Goal: Task Accomplishment & Management: Manage account settings

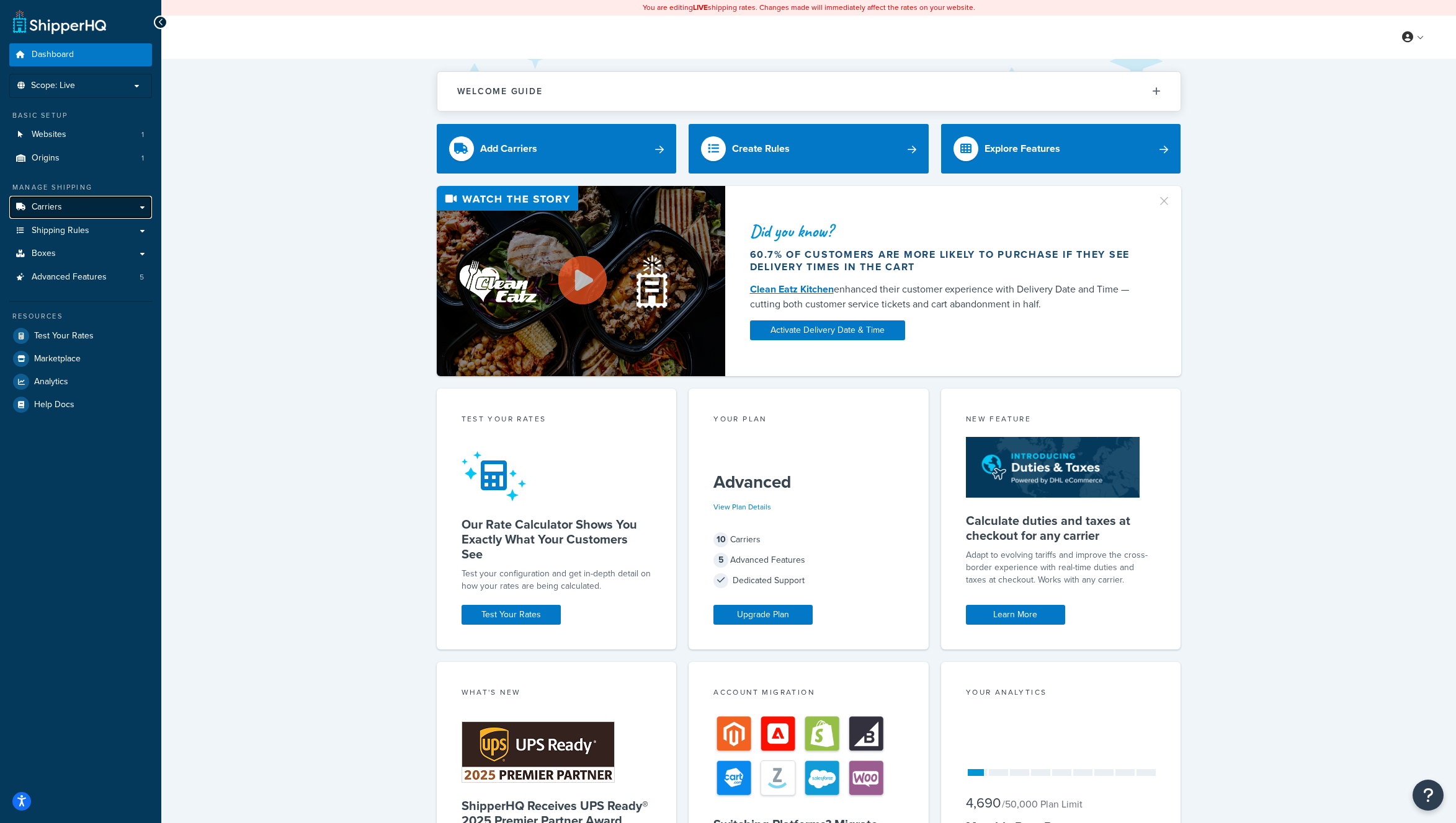
click at [105, 211] on link "Carriers" at bounding box center [80, 207] width 143 height 23
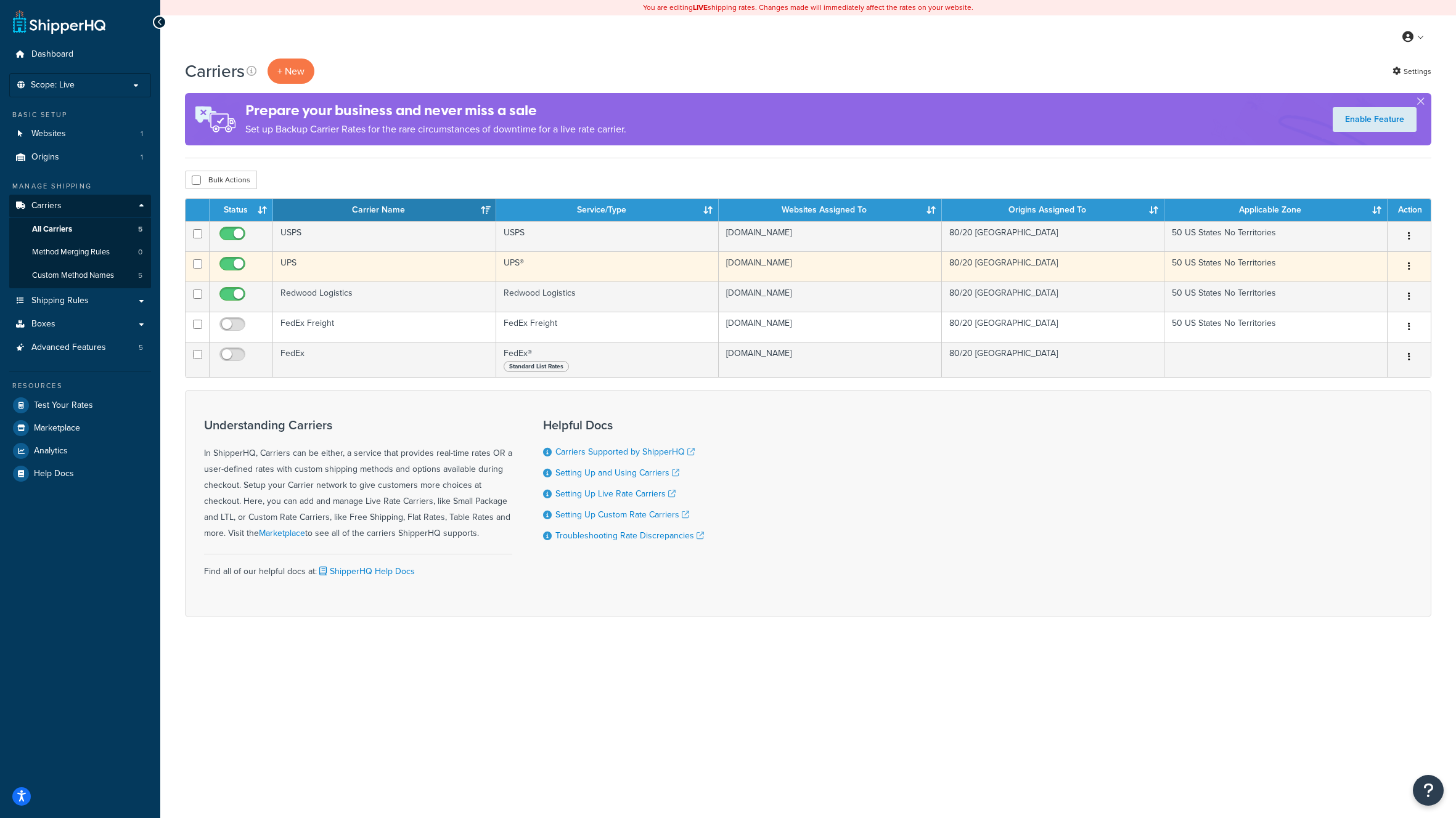
click at [426, 265] on td "UPS" at bounding box center [384, 266] width 223 height 30
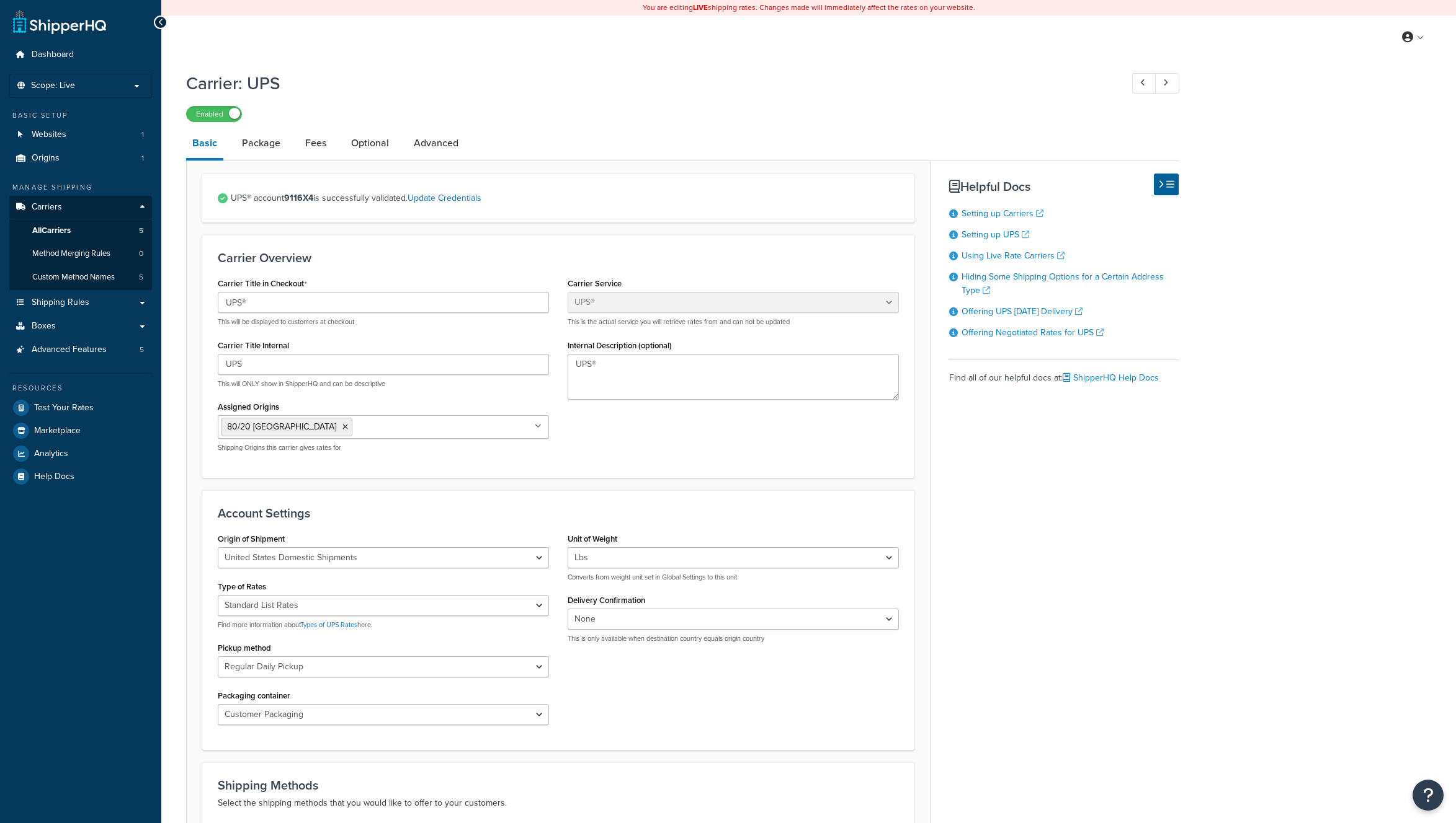
select select "ups"
select select "53"
click at [317, 149] on link "Fees" at bounding box center [316, 143] width 33 height 29
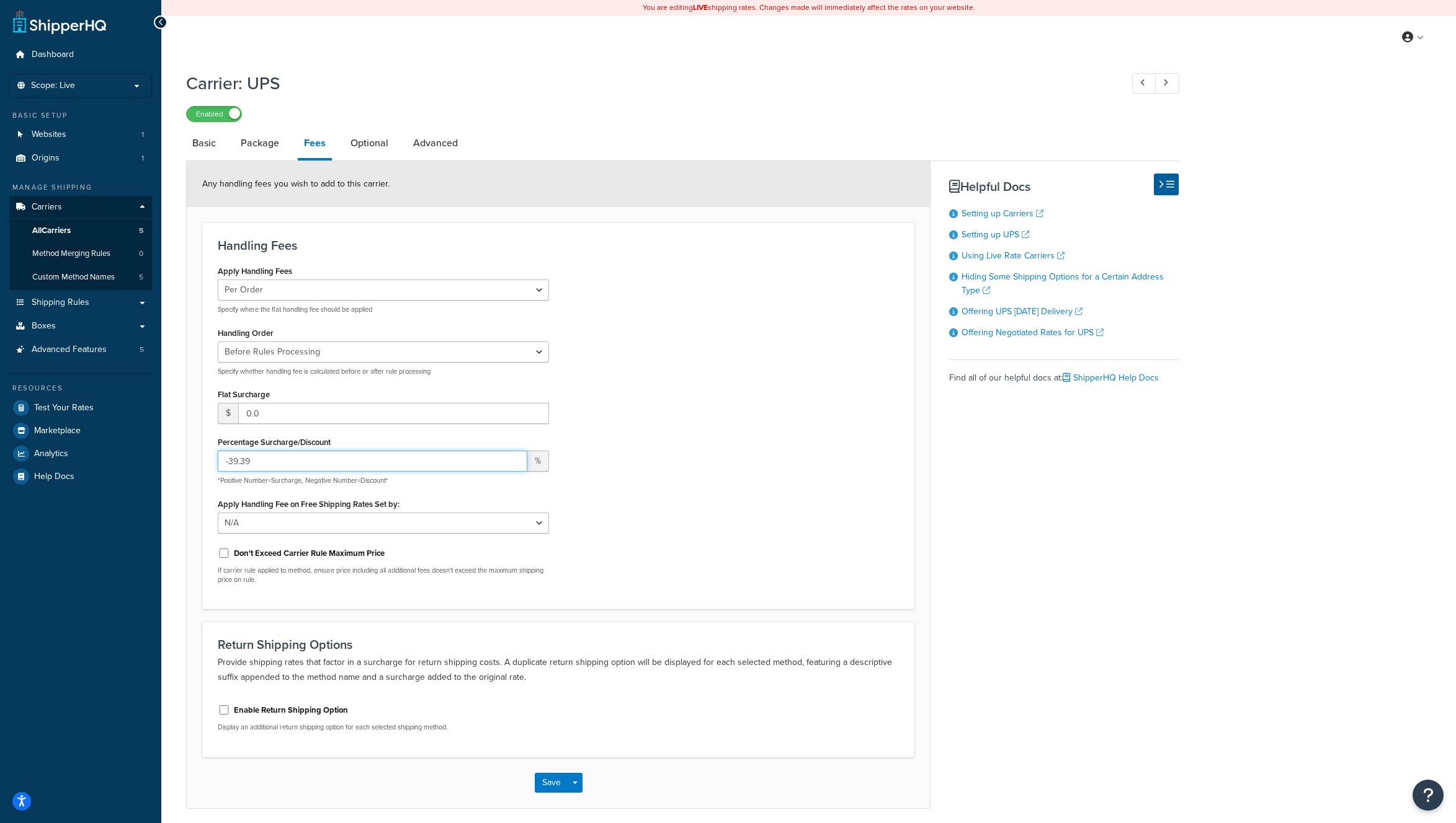
click at [286, 467] on input "-39.39" at bounding box center [372, 462] width 309 height 21
type input "-41.21"
click at [550, 784] on button "Save" at bounding box center [552, 783] width 33 height 20
